Goal: Find specific page/section: Find specific page/section

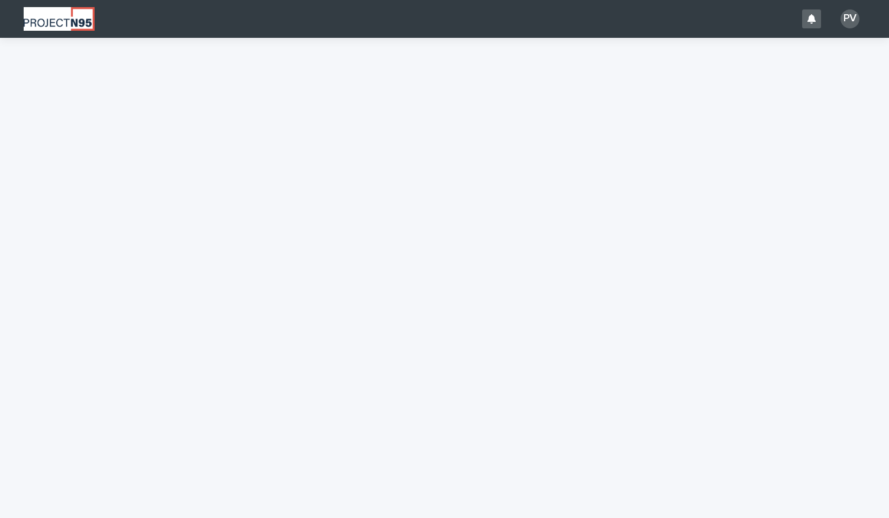
click at [850, 17] on div "PV" at bounding box center [849, 18] width 19 height 19
click at [716, 15] on div at bounding box center [444, 19] width 889 height 38
click at [844, 21] on div "PV" at bounding box center [849, 18] width 19 height 19
click at [805, 17] on div at bounding box center [444, 19] width 889 height 38
click at [812, 25] on div at bounding box center [811, 18] width 19 height 19
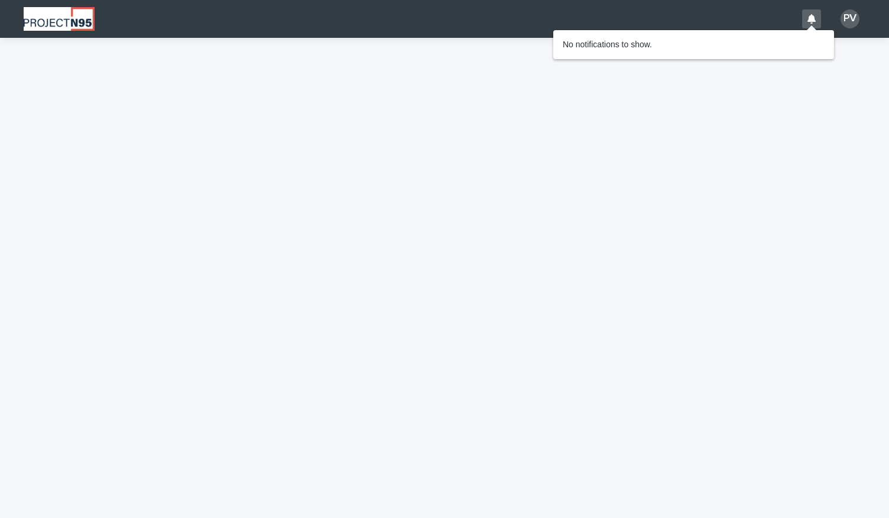
click at [694, 15] on div at bounding box center [447, 19] width 695 height 38
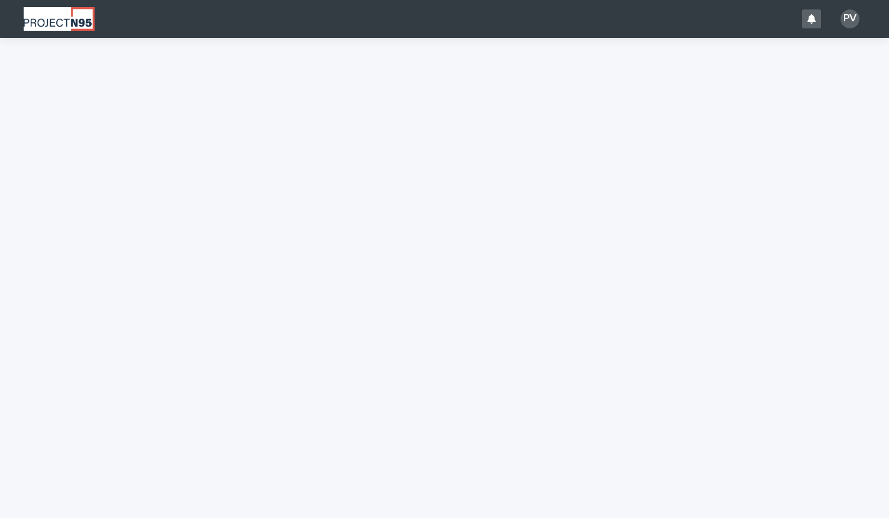
click at [850, 21] on div "PV" at bounding box center [849, 18] width 19 height 19
click at [59, 25] on div at bounding box center [444, 19] width 889 height 38
click at [59, 25] on img at bounding box center [59, 19] width 71 height 24
click at [77, 19] on img at bounding box center [59, 19] width 71 height 24
